Goal: Find specific page/section: Find specific page/section

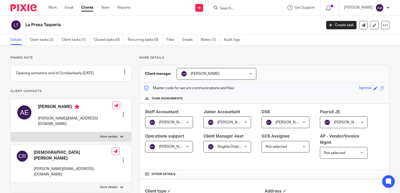
click at [245, 10] on input "Search" at bounding box center [242, 8] width 47 height 5
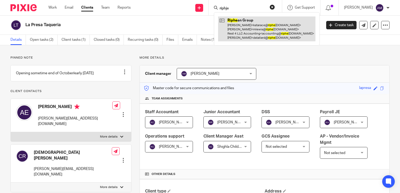
type input "riphje"
click at [250, 27] on link at bounding box center [266, 28] width 97 height 25
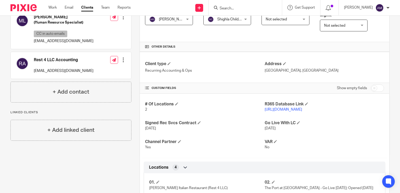
scroll to position [131, 0]
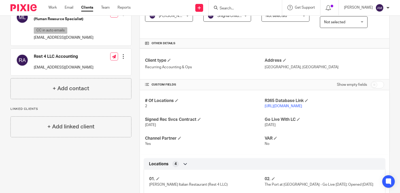
click at [288, 107] on link "https://rest4llc.restaurant365.com" at bounding box center [283, 106] width 37 height 4
click at [281, 106] on link "https://rest4llc.restaurant365.com" at bounding box center [283, 106] width 37 height 4
click at [250, 7] on input "Search" at bounding box center [242, 8] width 47 height 5
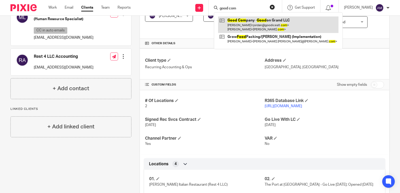
type input "good com"
click at [257, 27] on link at bounding box center [278, 24] width 120 height 16
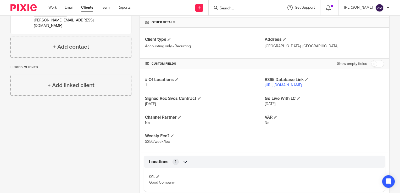
scroll to position [157, 0]
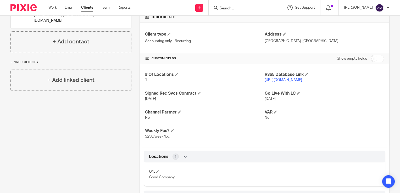
click at [278, 81] on link "[URL][DOMAIN_NAME]" at bounding box center [283, 80] width 37 height 4
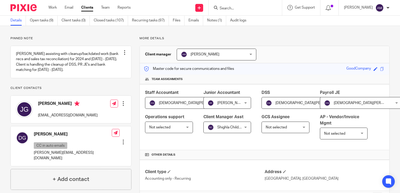
scroll to position [0, 0]
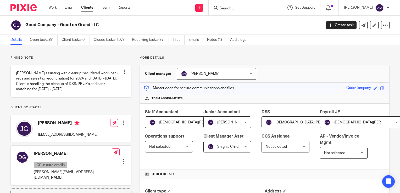
click at [263, 8] on input "Search" at bounding box center [242, 8] width 47 height 5
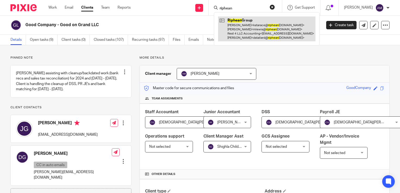
type input "riphean"
click at [261, 25] on link at bounding box center [266, 28] width 97 height 25
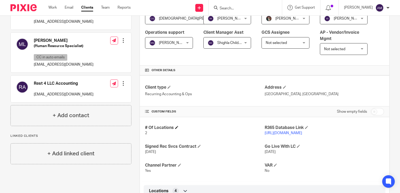
scroll to position [105, 0]
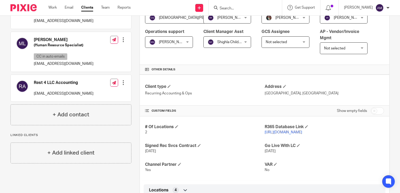
click at [282, 131] on link "https://rest4llc.restaurant365.com" at bounding box center [283, 133] width 37 height 4
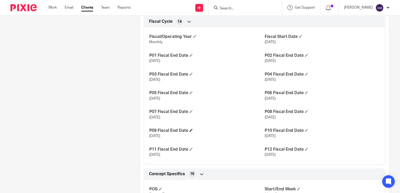
scroll to position [340, 0]
